Goal: Task Accomplishment & Management: Manage account settings

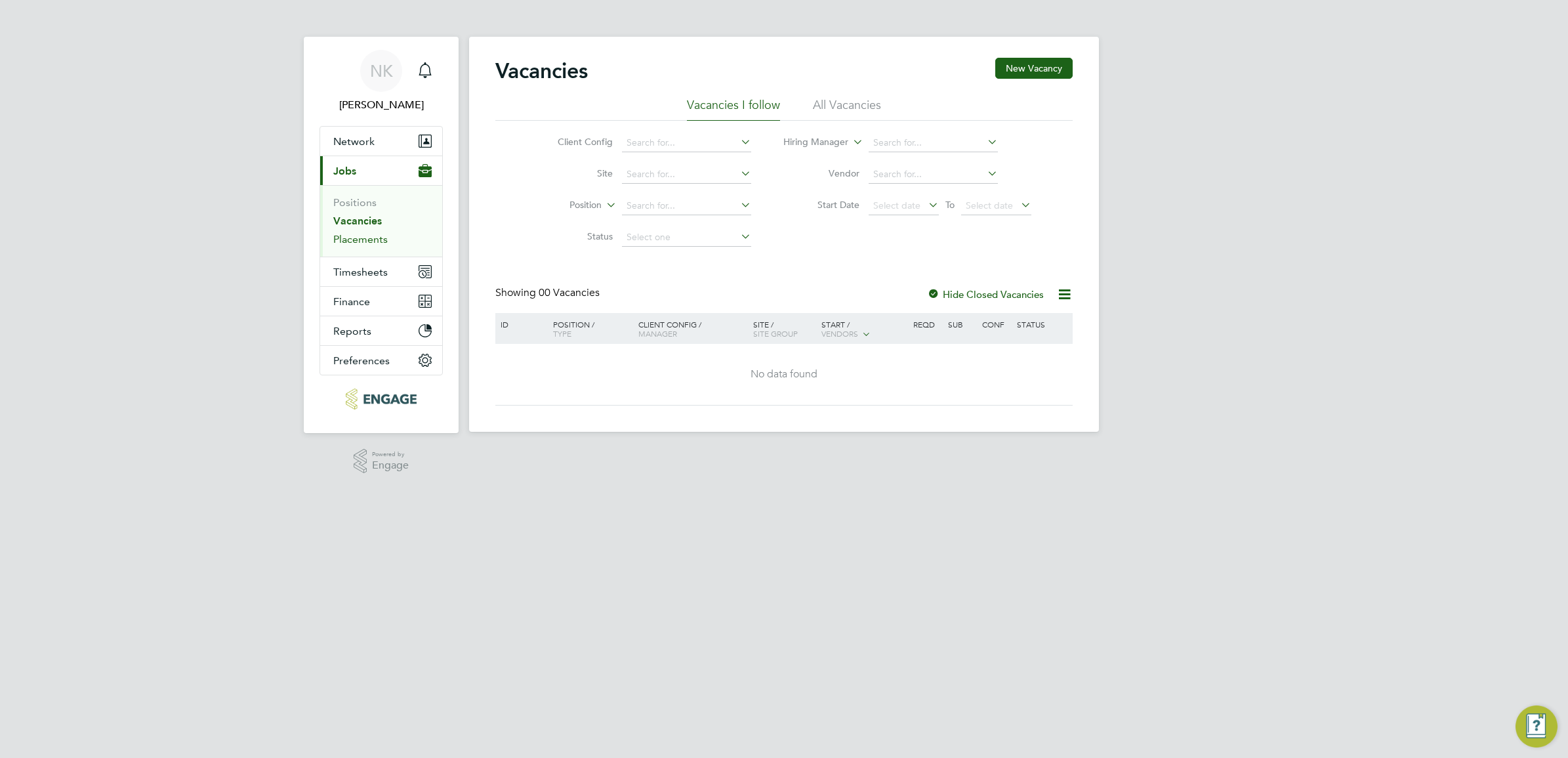
click at [361, 237] on link "Placements" at bounding box center [360, 239] width 55 height 13
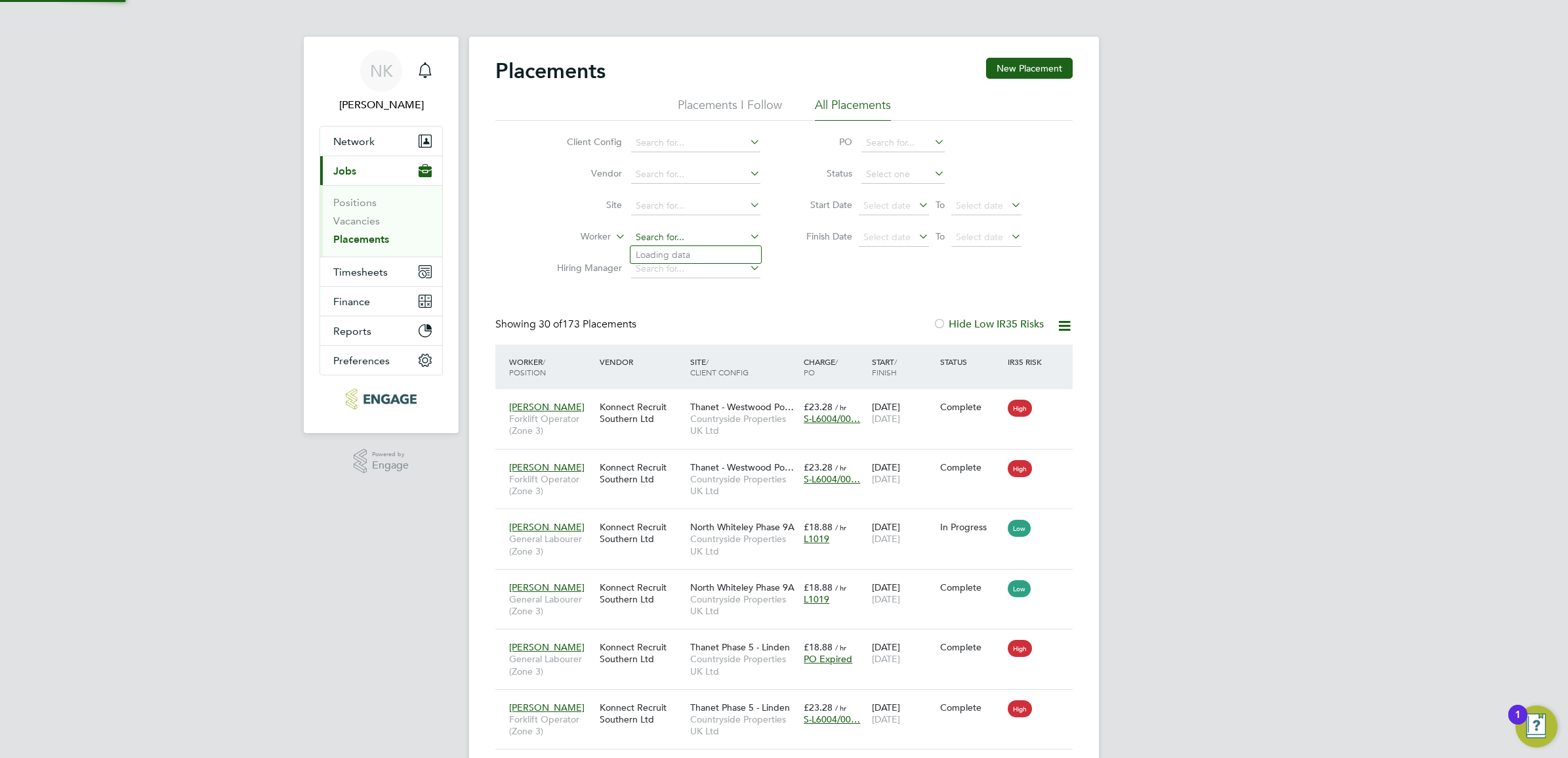
click at [694, 236] on input at bounding box center [696, 238] width 129 height 19
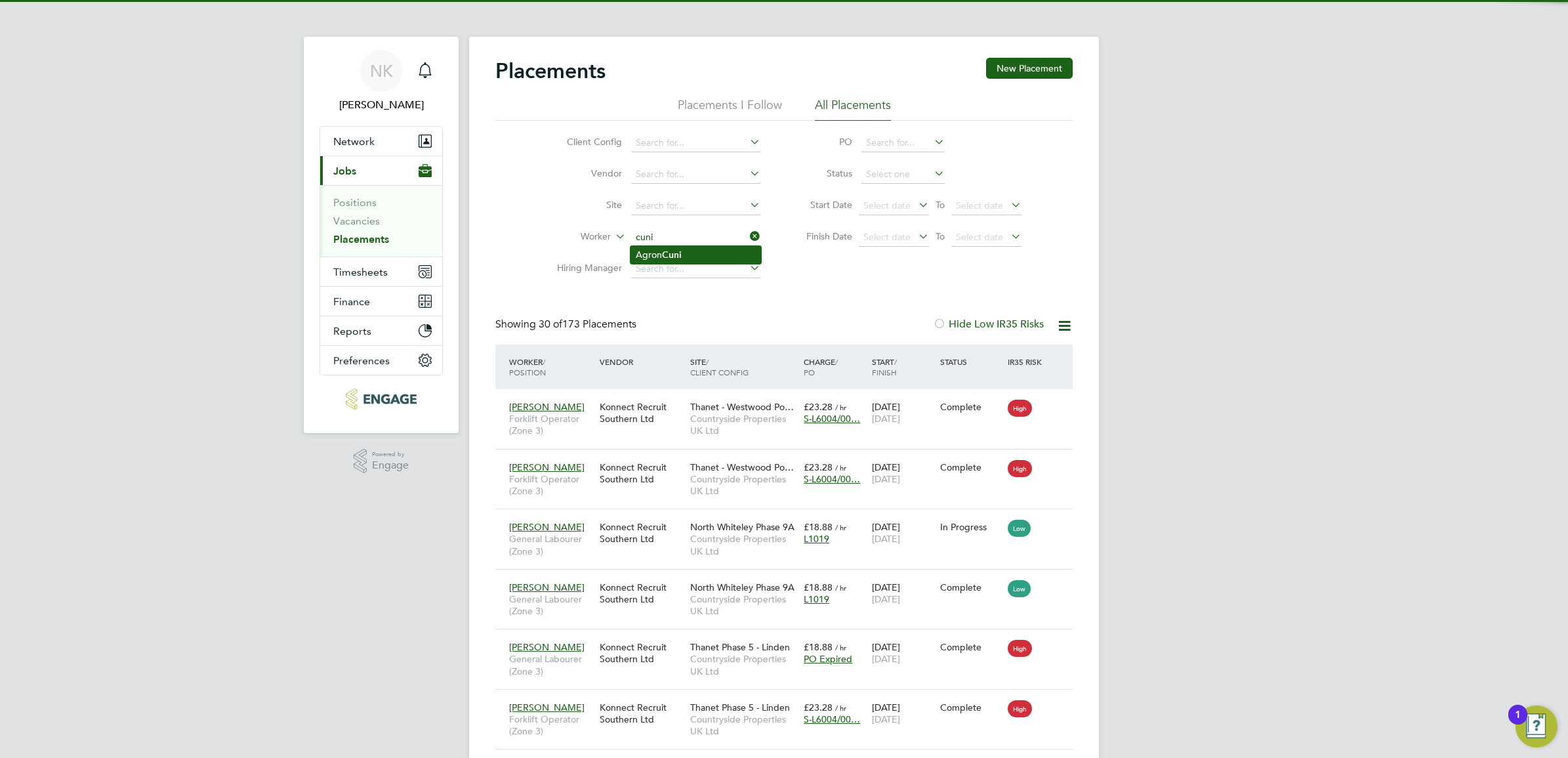
click at [689, 250] on li "Agron Cuni" at bounding box center [696, 255] width 131 height 18
type input "Agron Cuni"
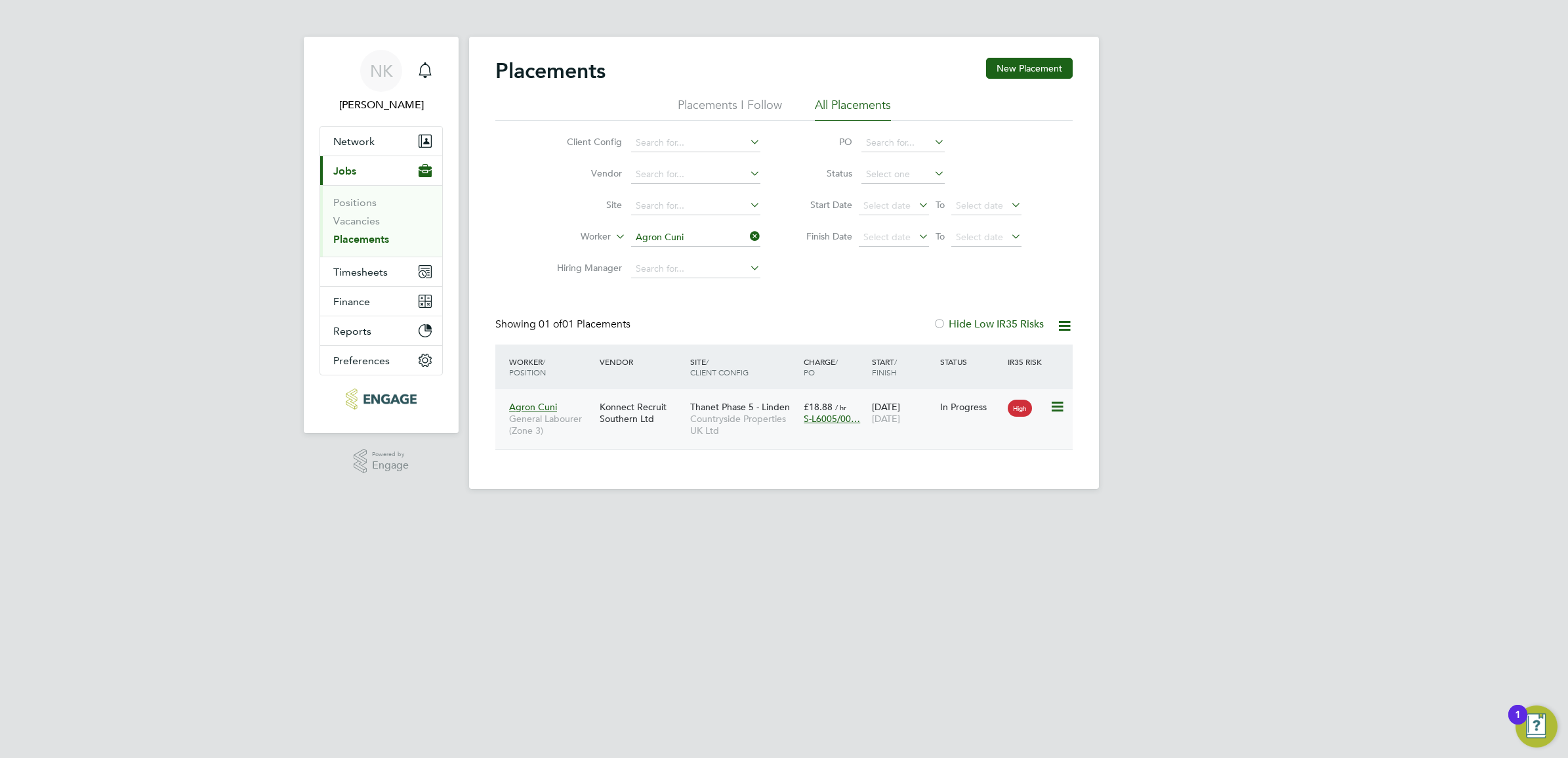
click at [945, 425] on div "Agron Cuni General Labourer (Zone 3) Konnect Recruit Southern Ltd Thanet Phase …" at bounding box center [783, 419] width 577 height 60
click at [926, 424] on div "01 Oct 2024 31 Dec 2025" at bounding box center [903, 413] width 68 height 37
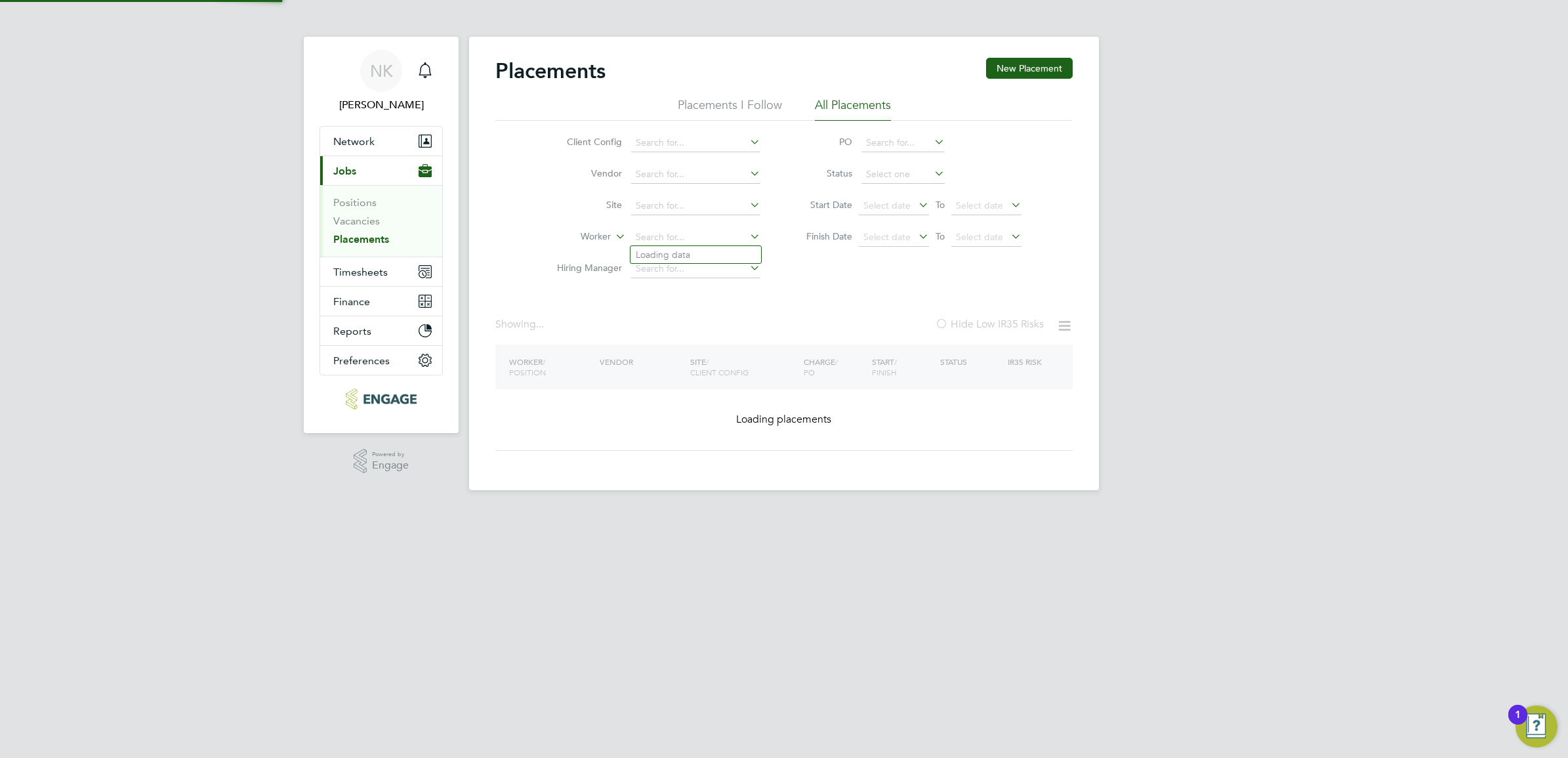
drag, startPoint x: 694, startPoint y: 238, endPoint x: 582, endPoint y: 237, distance: 112.0
click at [582, 237] on li "Worker" at bounding box center [653, 238] width 247 height 31
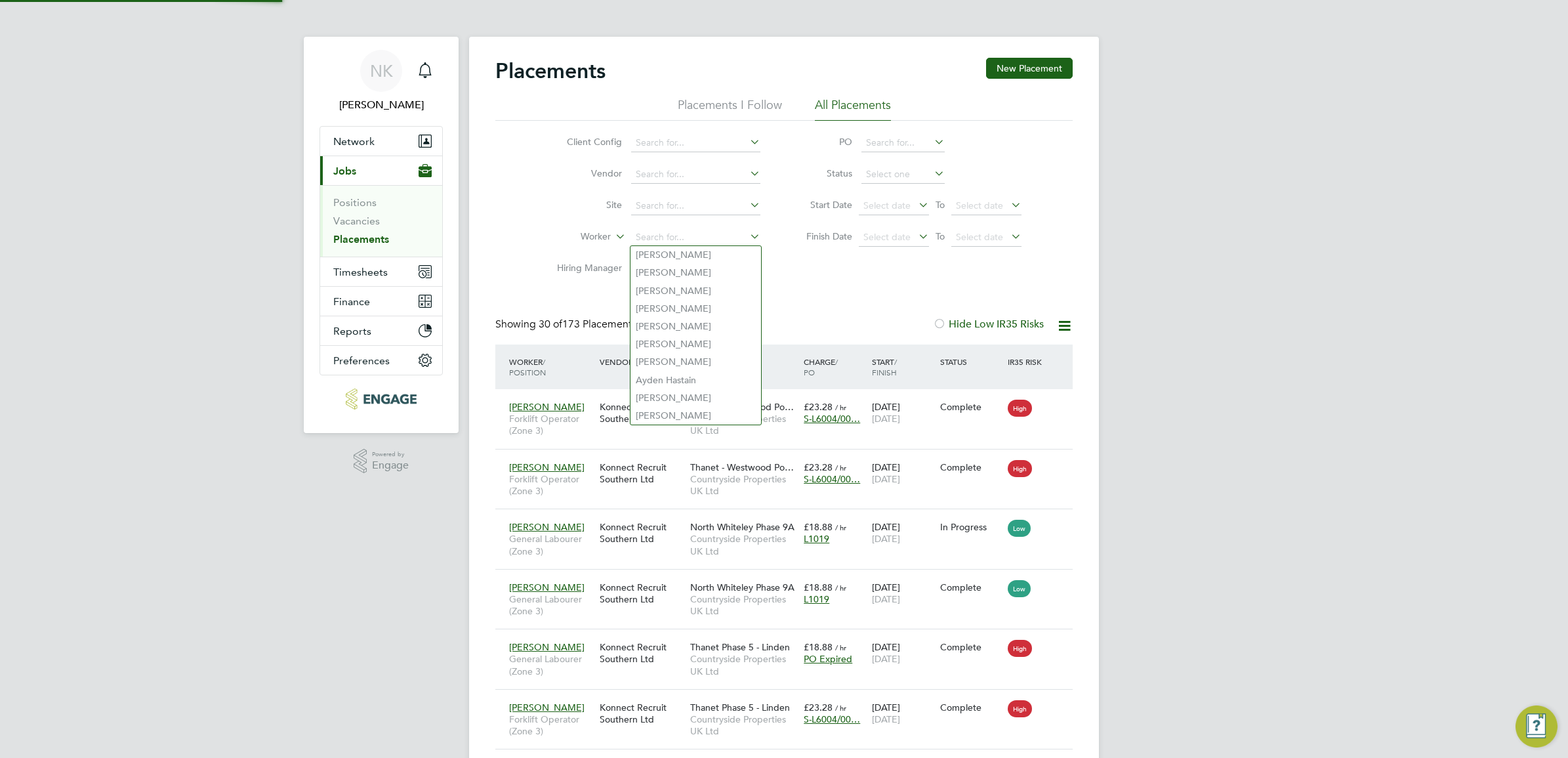
scroll to position [50, 114]
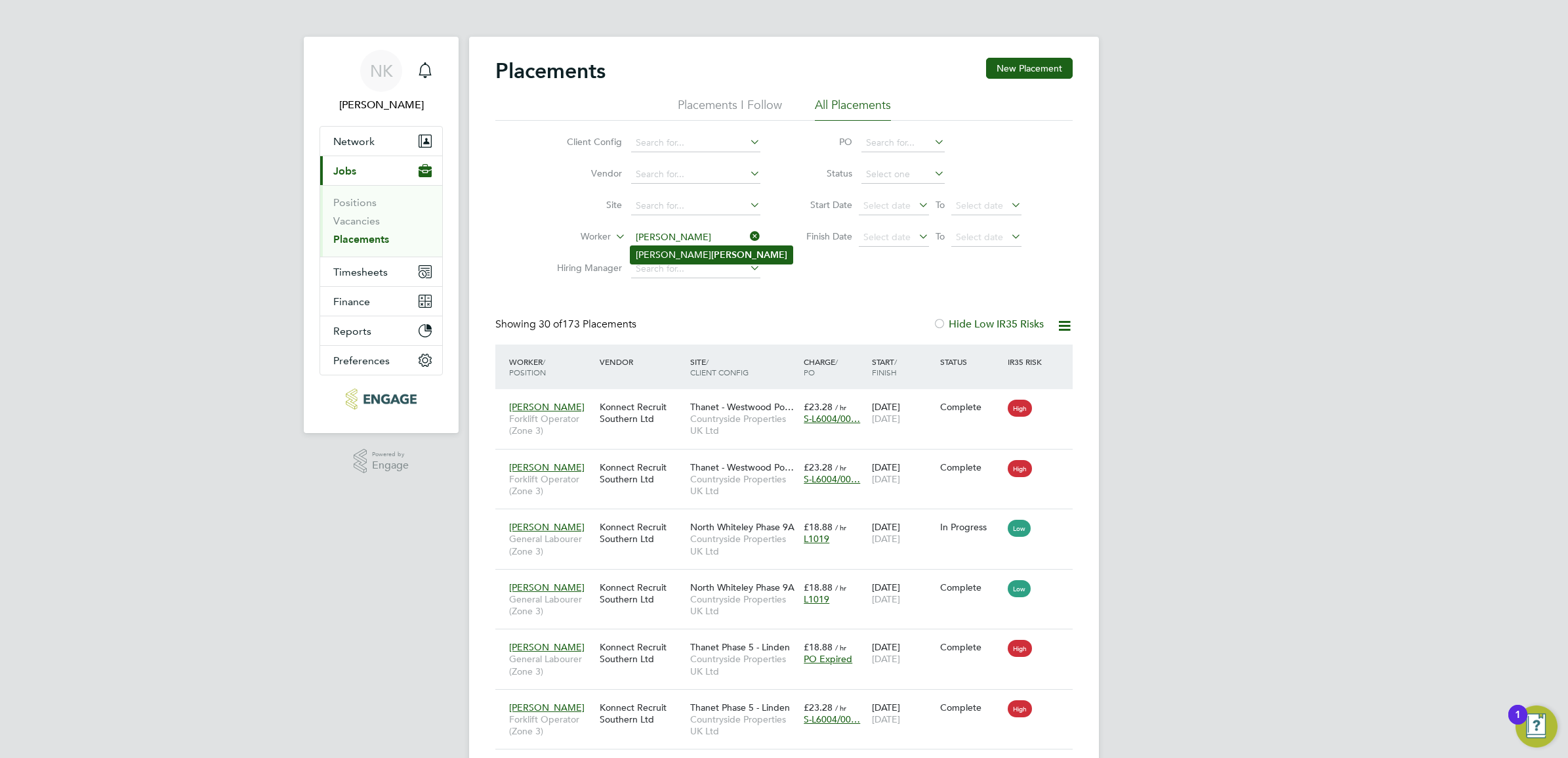
type input "francis"
click at [679, 237] on input at bounding box center [696, 238] width 129 height 19
click at [711, 251] on b "Francis" at bounding box center [749, 255] width 76 height 11
type input "Michael Francis"
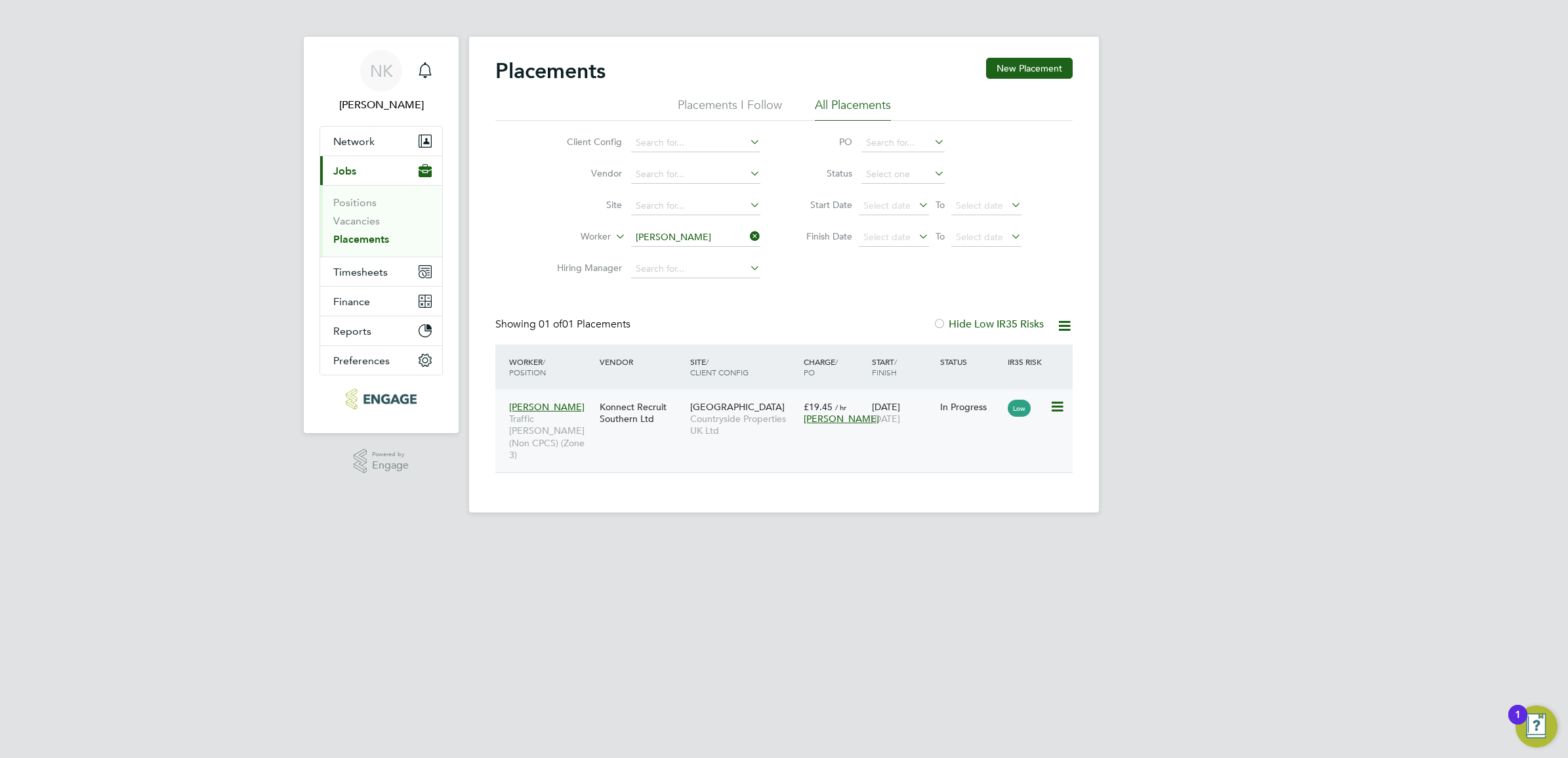
click at [900, 419] on span "24 Dec 2025" at bounding box center [886, 419] width 28 height 12
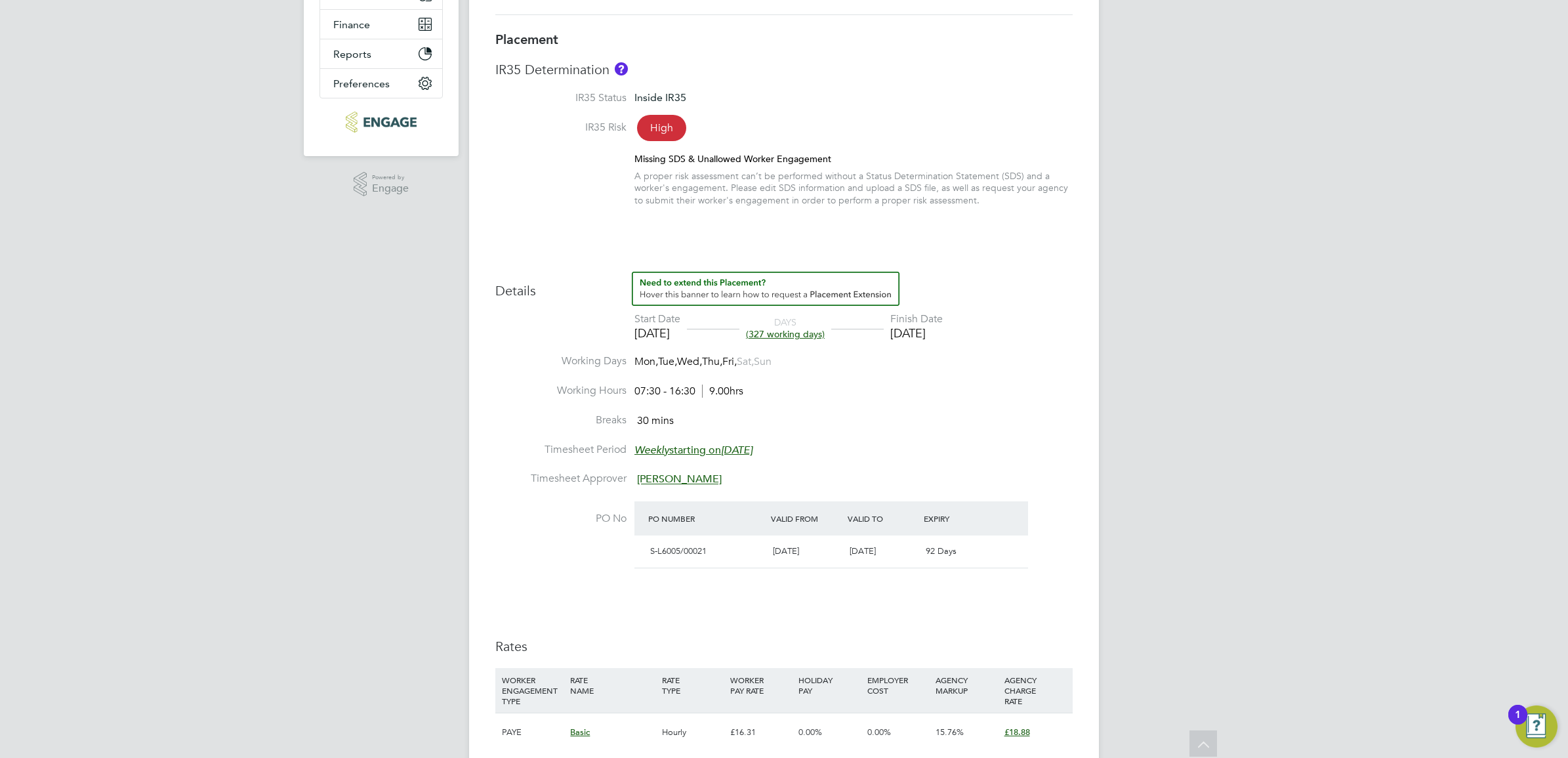
scroll to position [60, 0]
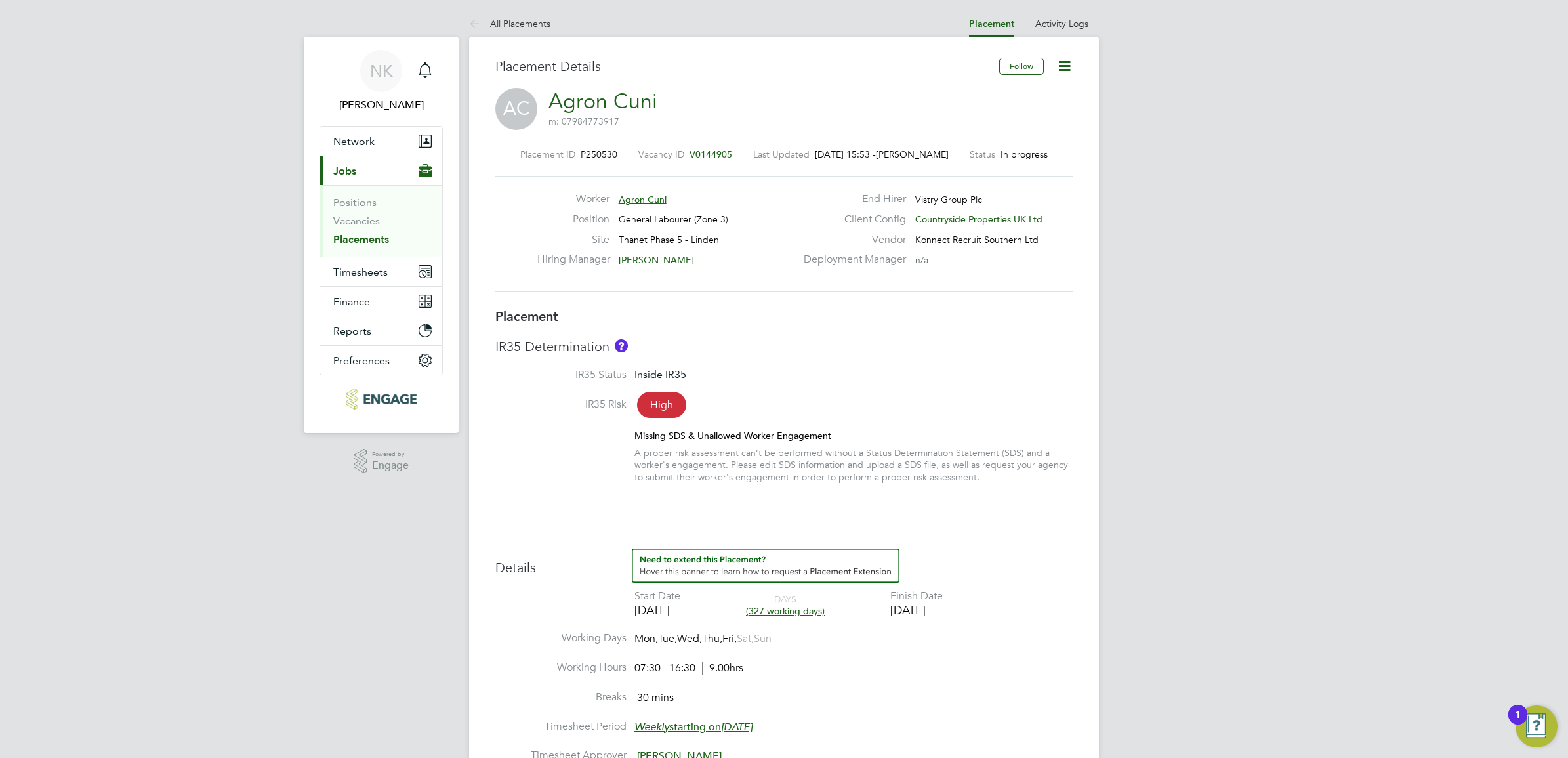
click at [1064, 59] on icon at bounding box center [1064, 65] width 16 height 16
click at [1064, 20] on link "Activity Logs" at bounding box center [1061, 23] width 53 height 12
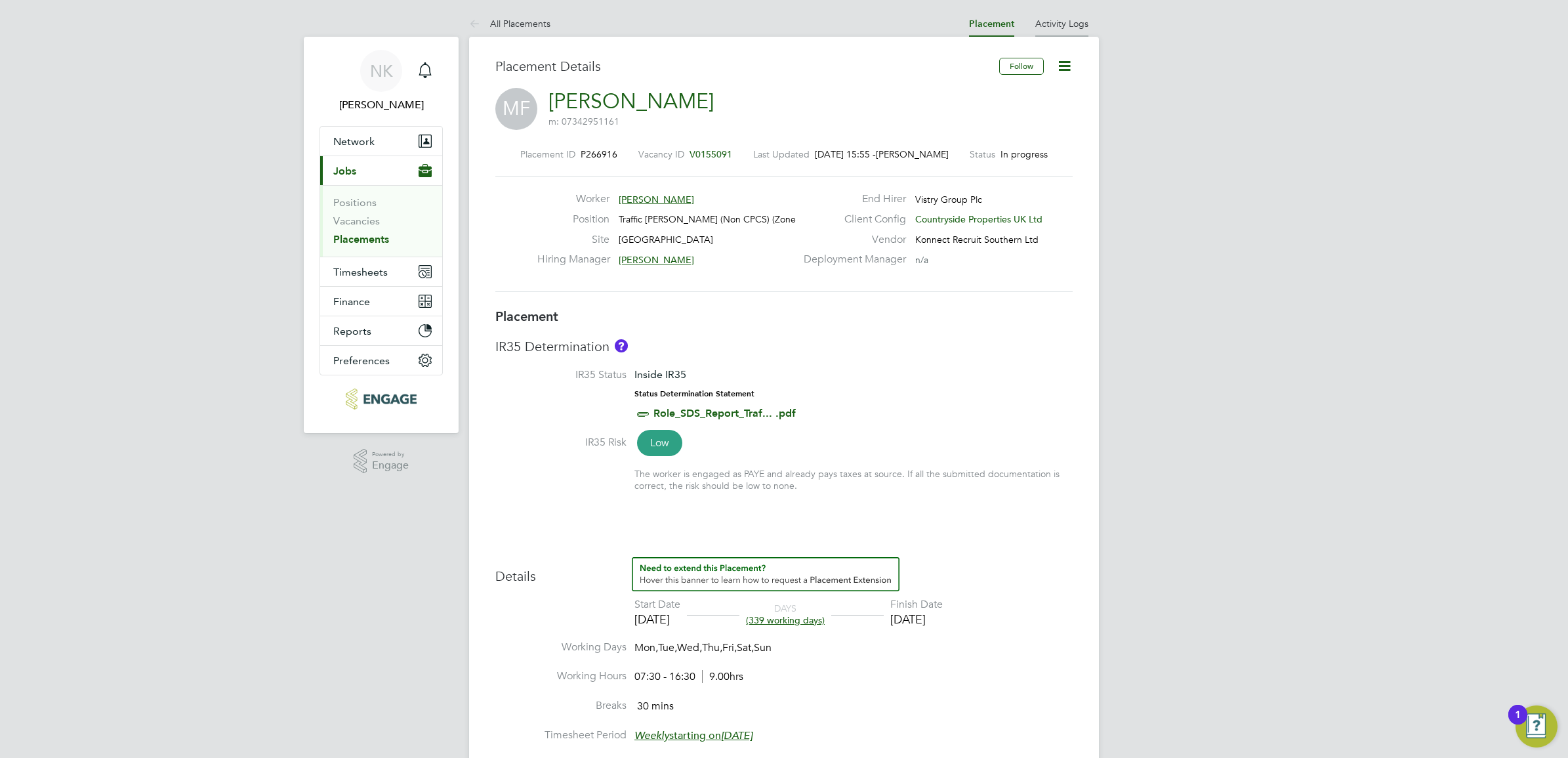
click at [1074, 23] on link "Activity Logs" at bounding box center [1061, 23] width 53 height 12
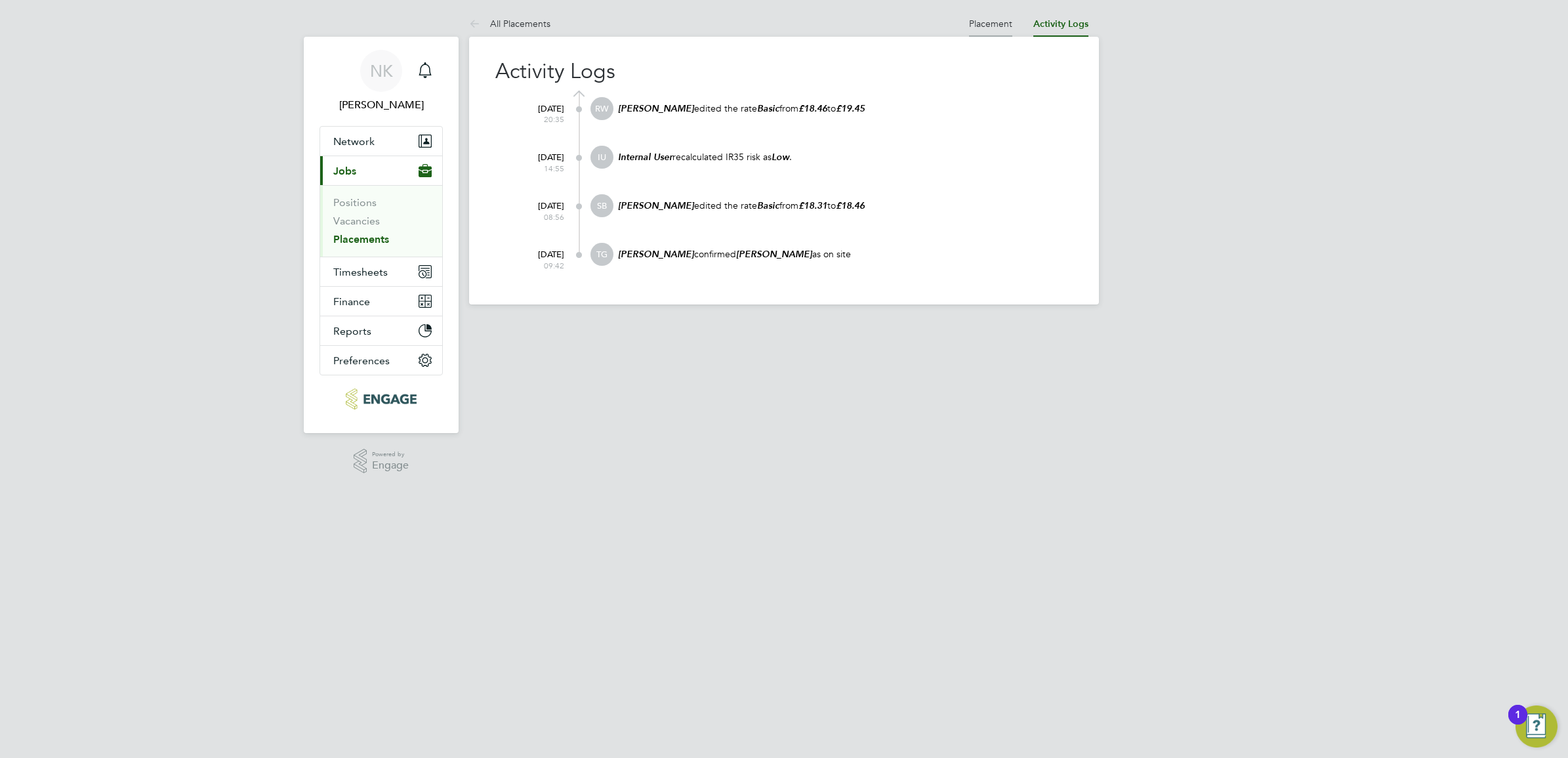
click at [999, 23] on link "Placement" at bounding box center [990, 23] width 43 height 12
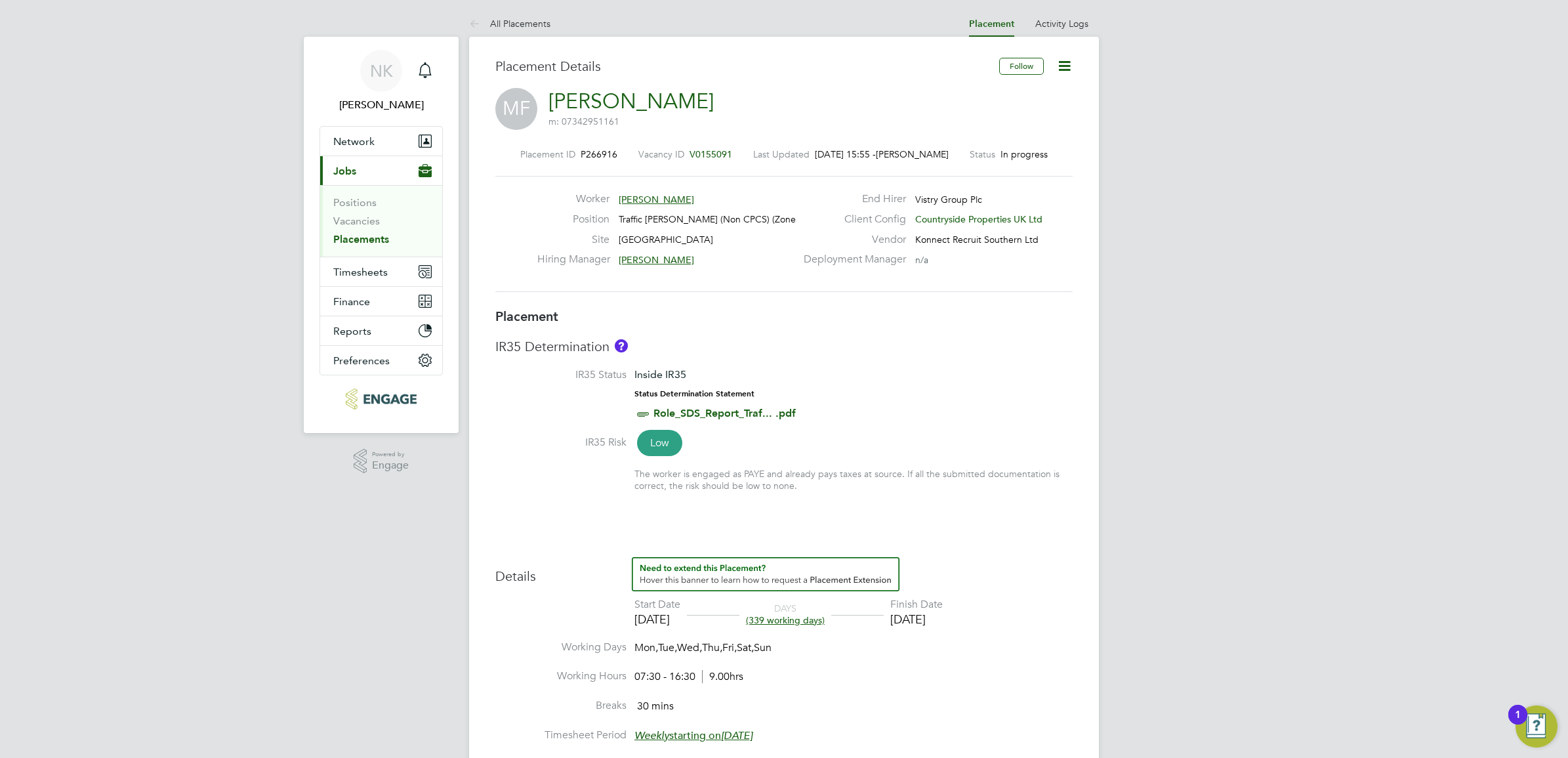
click at [1061, 60] on icon at bounding box center [1064, 65] width 16 height 16
click at [1039, 92] on li "Edit Placement e" at bounding box center [1022, 98] width 97 height 19
type input "Thomas Church"
type input "20 Jan 2025"
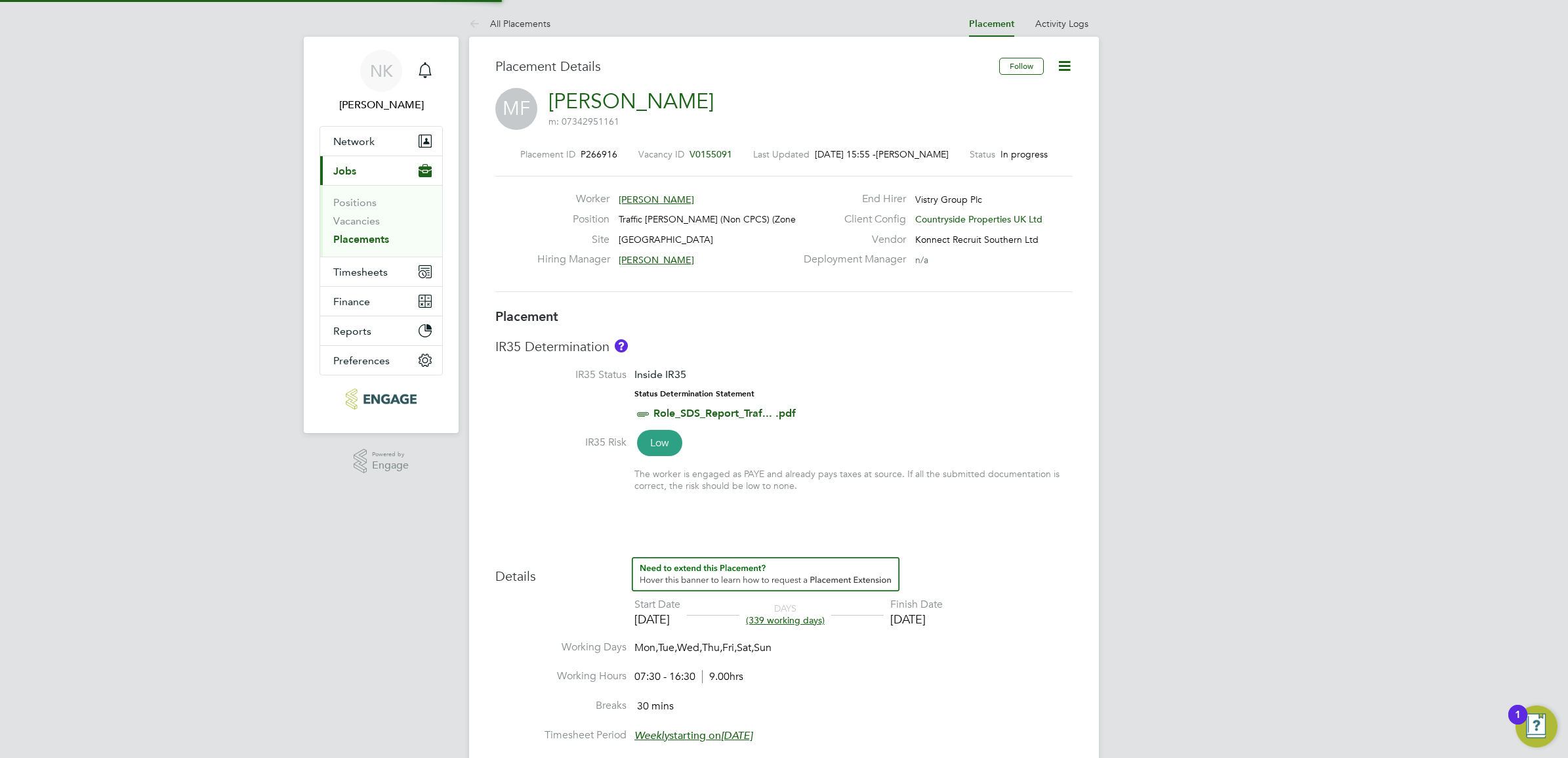
type input "24 Dec 2025"
type input "07:30"
type input "16:30"
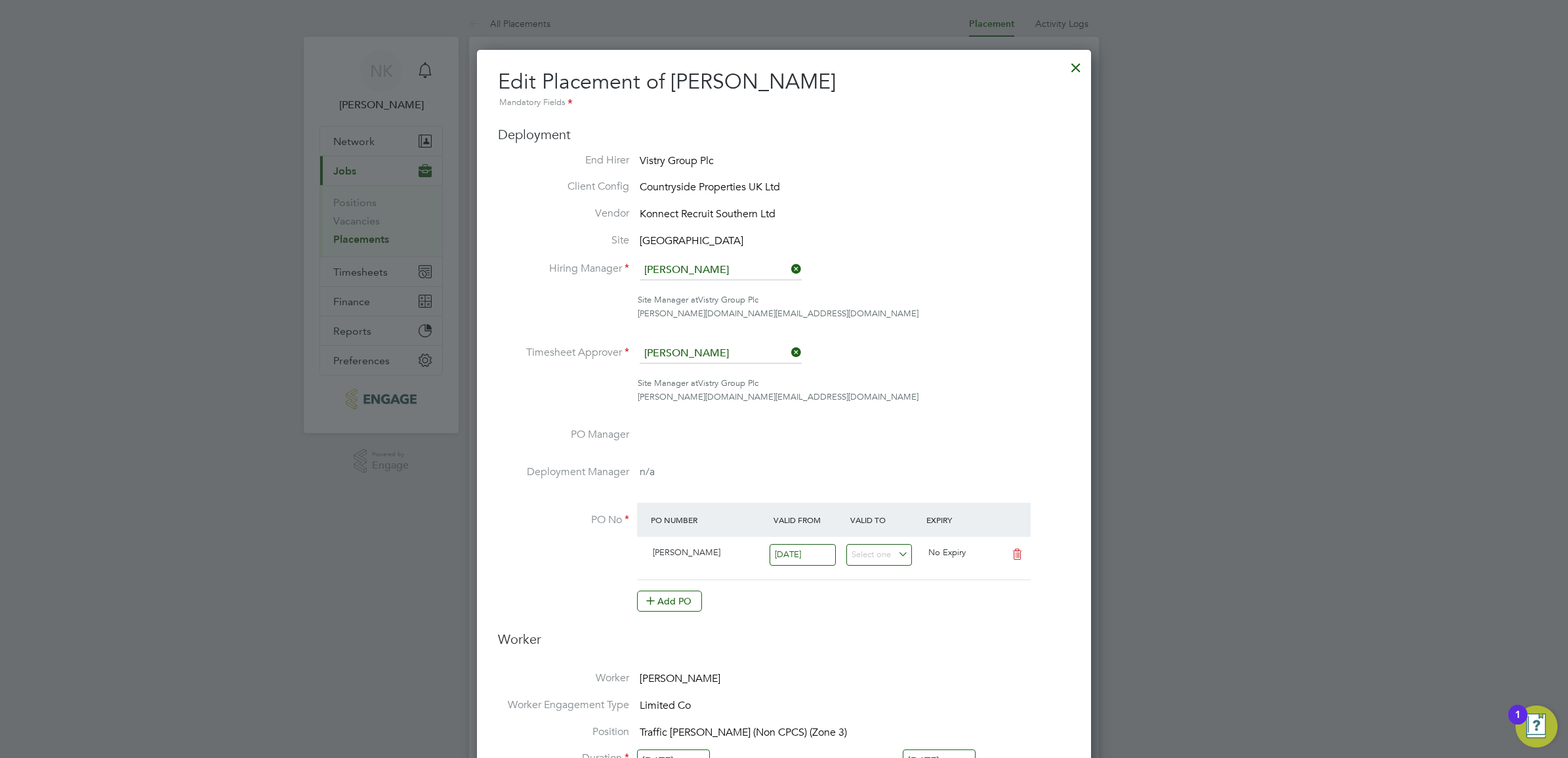
click at [1070, 70] on div at bounding box center [1076, 64] width 23 height 23
